Goal: Register for event/course

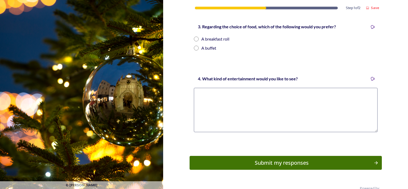
scroll to position [233, 0]
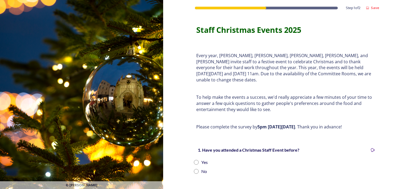
click at [195, 160] on input "radio" at bounding box center [196, 162] width 5 height 5
radio input "true"
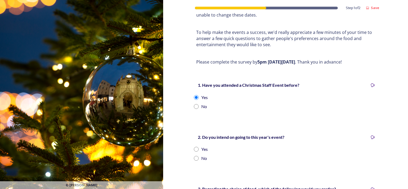
scroll to position [97, 0]
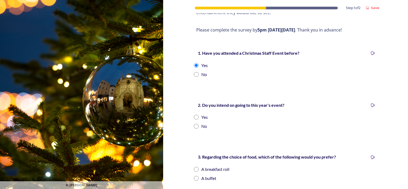
click at [197, 114] on div "Yes" at bounding box center [286, 117] width 184 height 6
radio input "true"
click at [197, 166] on div "A breakfast roll" at bounding box center [286, 169] width 184 height 6
radio input "true"
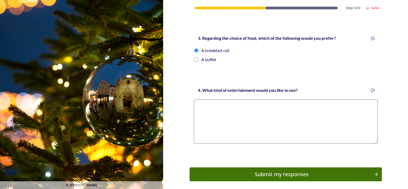
scroll to position [216, 0]
click at [197, 167] on button "Submit my responses" at bounding box center [286, 174] width 192 height 14
